Goal: Task Accomplishment & Management: Use online tool/utility

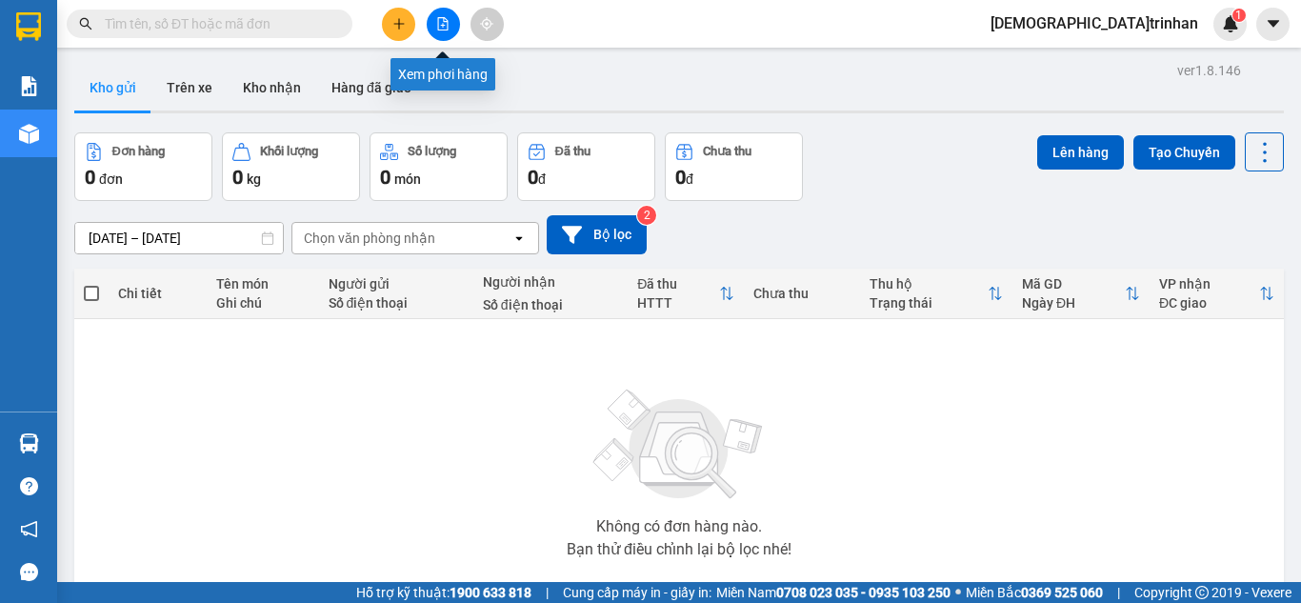
click at [443, 20] on icon "file-add" at bounding box center [442, 23] width 13 height 13
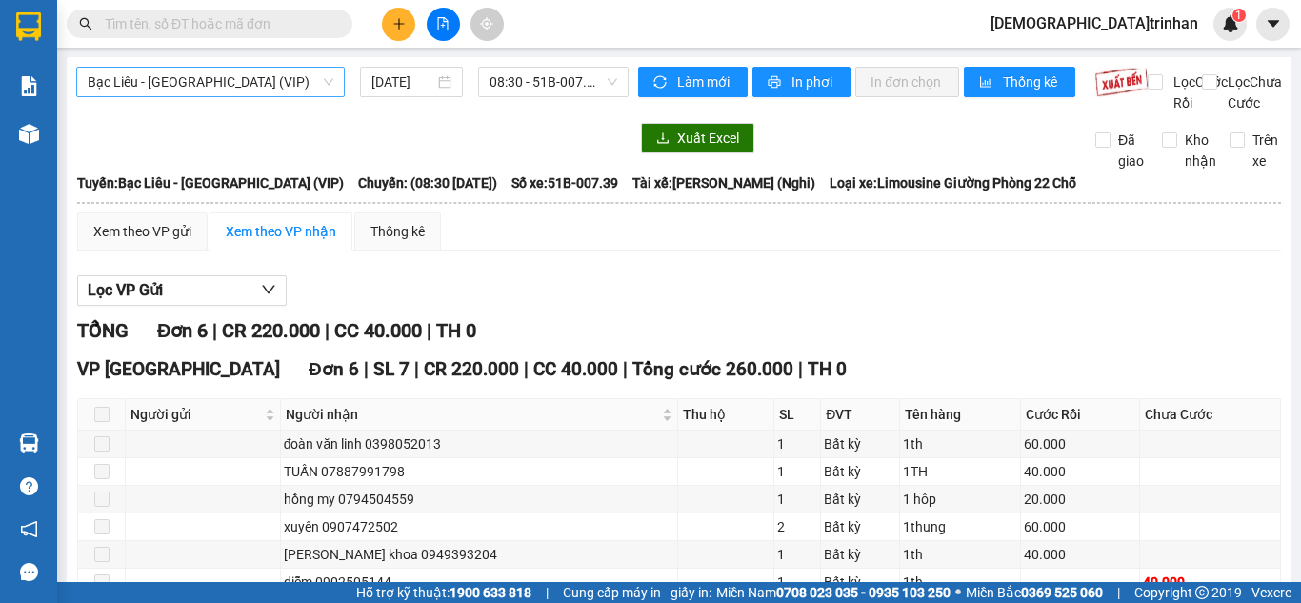
click at [242, 78] on span "Bạc Liêu - [GEOGRAPHIC_DATA] (VIP)" at bounding box center [211, 82] width 246 height 29
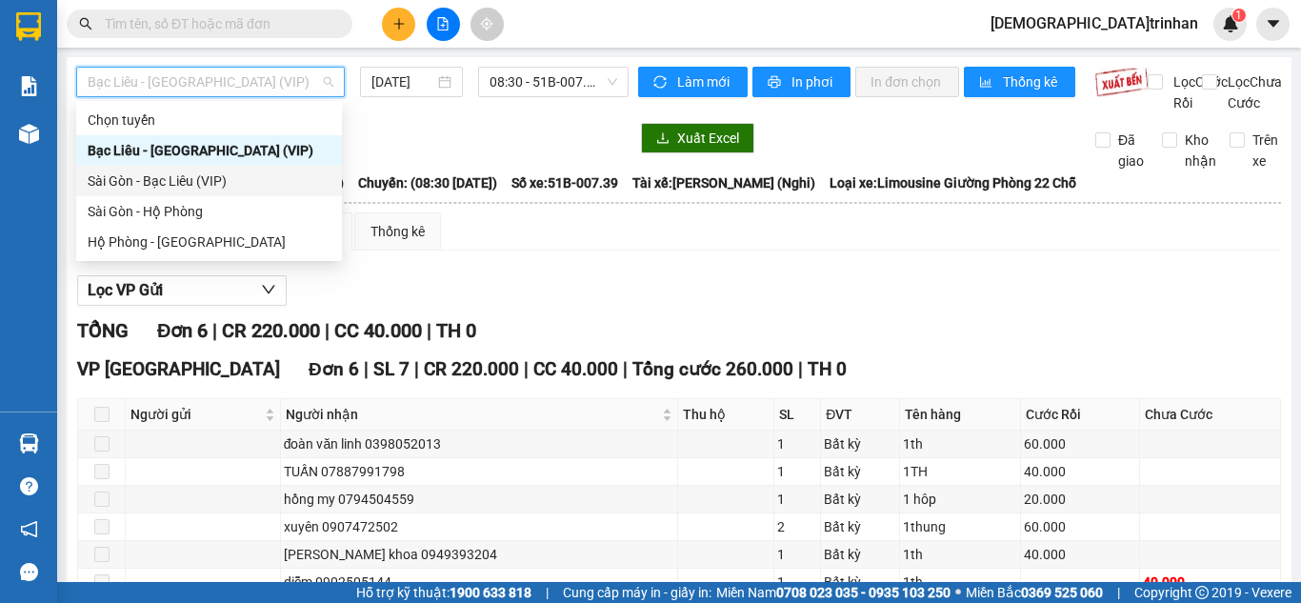
click at [174, 173] on div "Sài Gòn - Bạc Liêu (VIP)" at bounding box center [209, 181] width 243 height 21
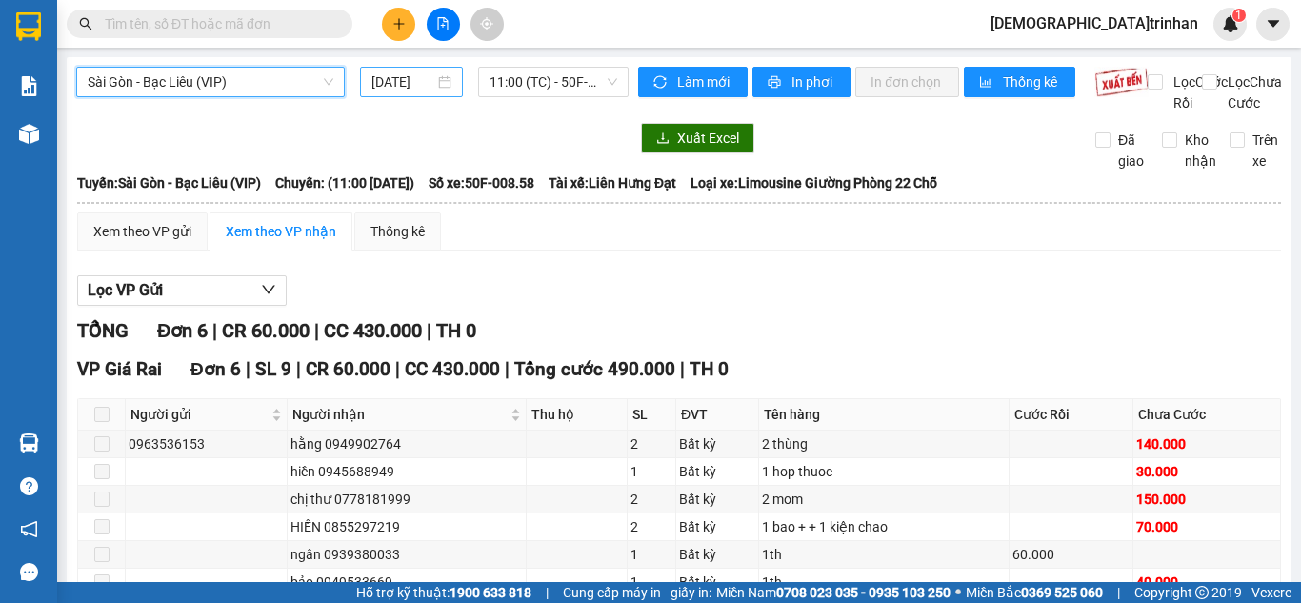
click at [415, 81] on input "[DATE]" at bounding box center [403, 81] width 63 height 21
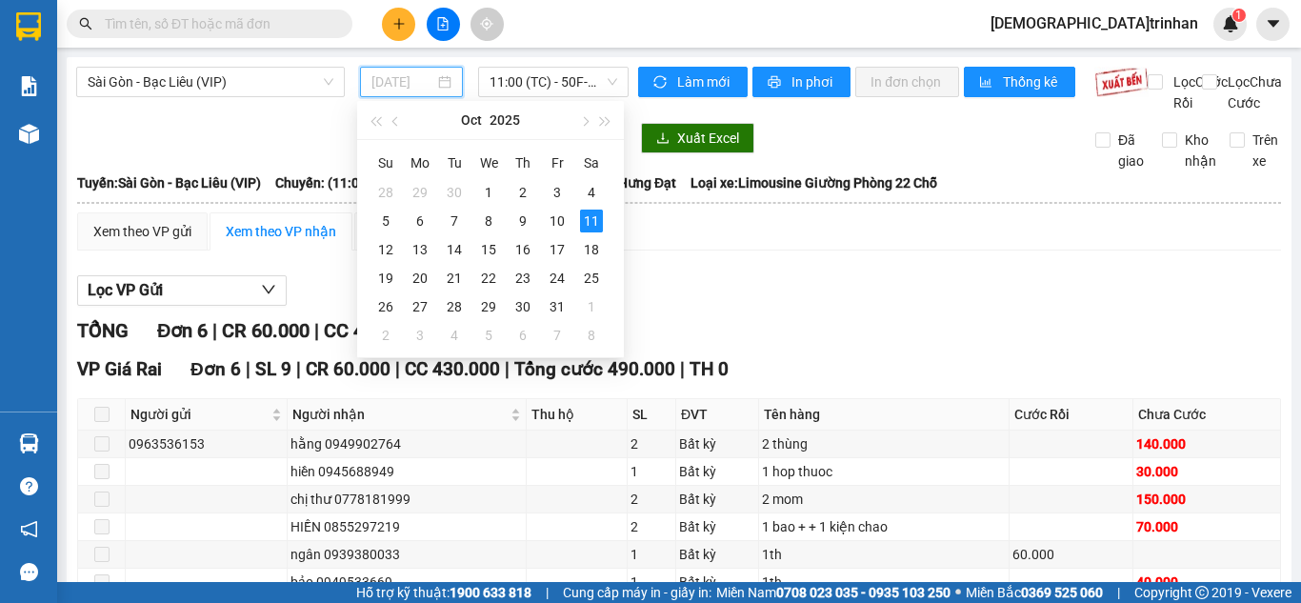
click at [550, 223] on div "10" at bounding box center [557, 221] width 23 height 23
type input "[DATE]"
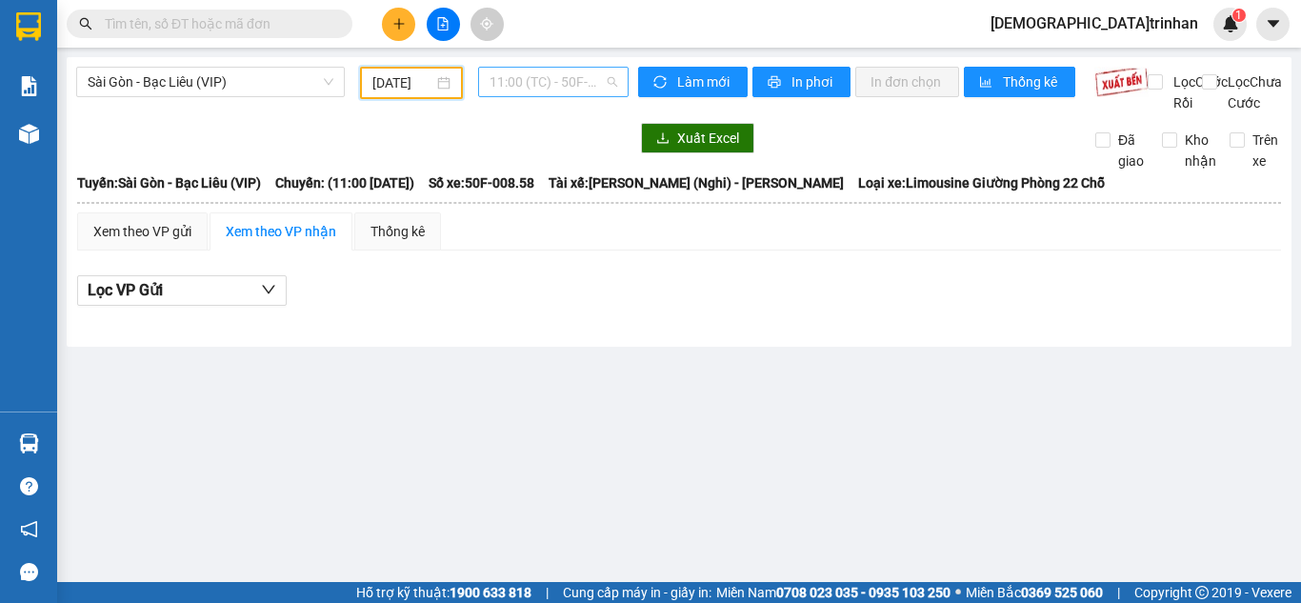
click at [571, 79] on span "11:00 (TC) - 50F-008.58" at bounding box center [554, 82] width 128 height 29
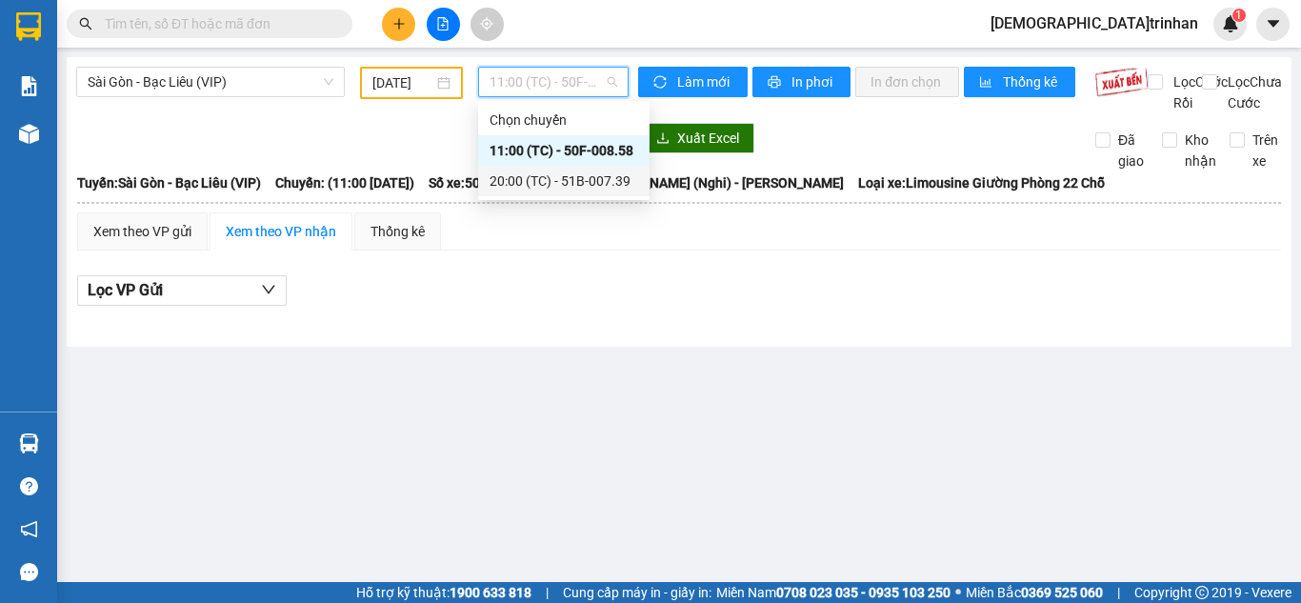
click at [558, 182] on div "20:00 (TC) - 51B-007.39" at bounding box center [564, 181] width 149 height 21
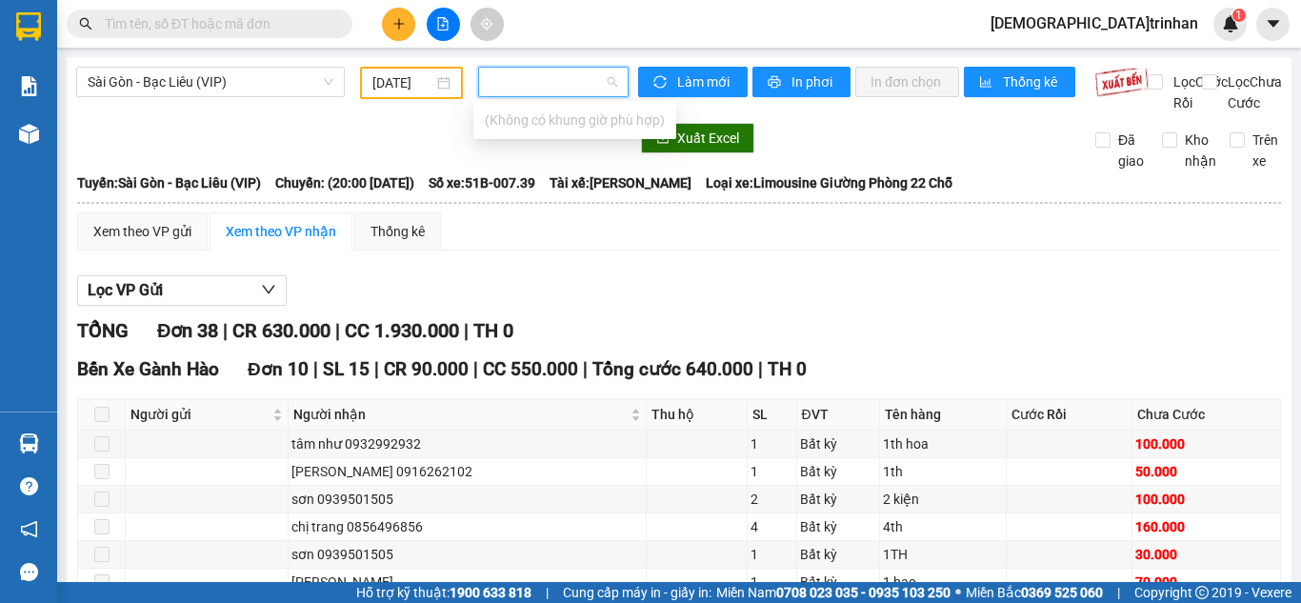
drag, startPoint x: 590, startPoint y: 222, endPoint x: 476, endPoint y: 96, distance: 169.3
click at [590, 211] on th at bounding box center [679, 202] width 1206 height 17
